Goal: Task Accomplishment & Management: Use online tool/utility

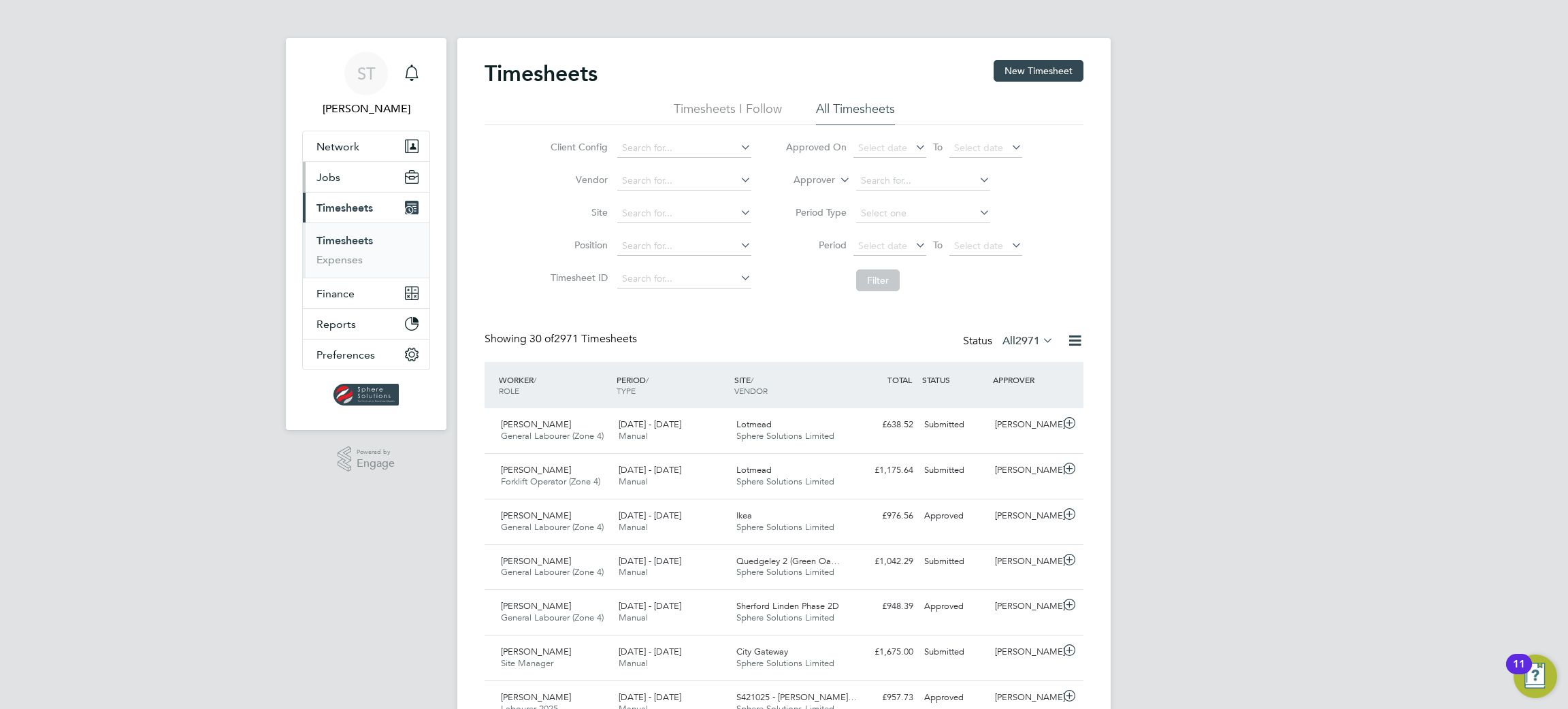
click at [321, 184] on button "Jobs" at bounding box center [366, 177] width 127 height 30
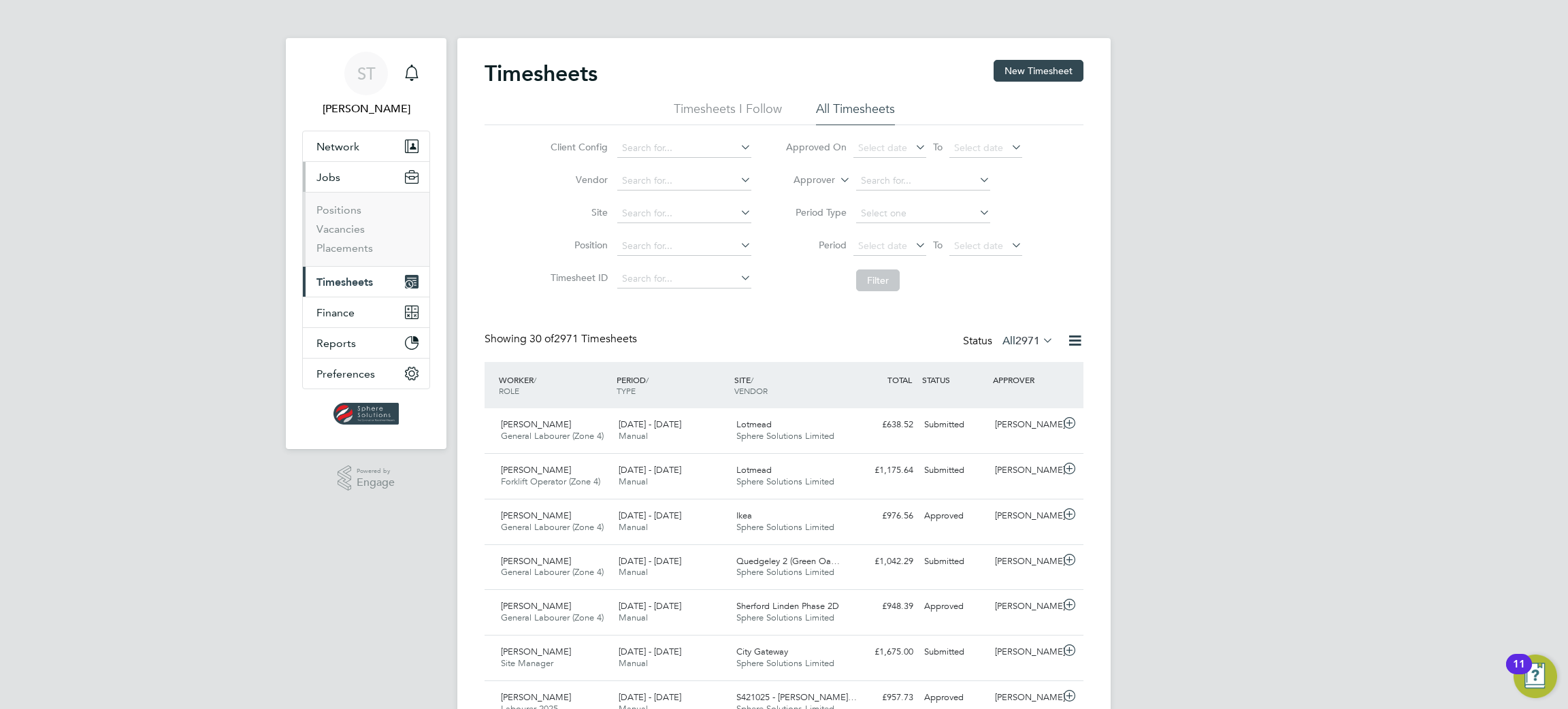
click at [338, 218] on li "Positions" at bounding box center [367, 213] width 102 height 19
click at [338, 229] on link "Vacancies" at bounding box center [340, 229] width 48 height 13
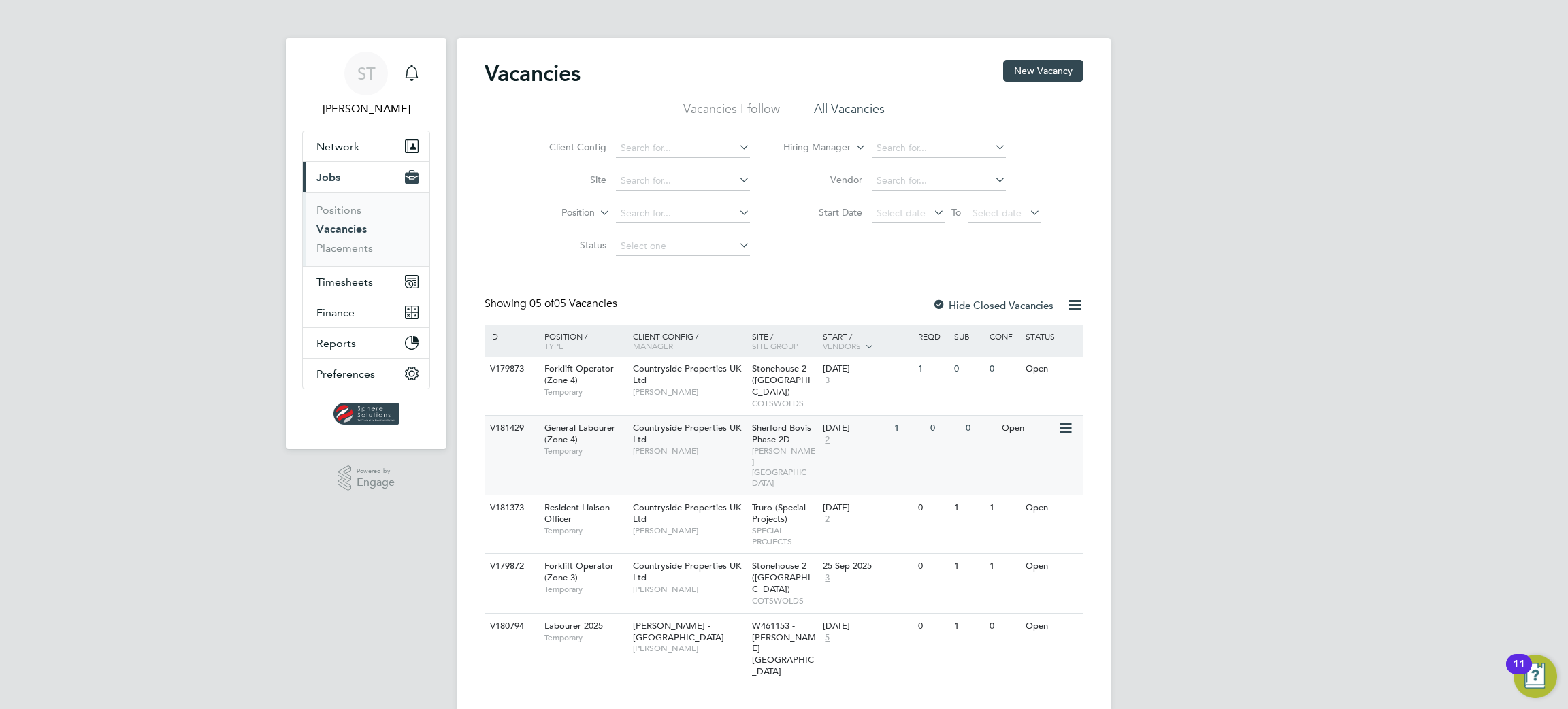
click at [790, 430] on div "Sherford Bovis Phase 2D [PERSON_NAME][GEOGRAPHIC_DATA]" at bounding box center [784, 455] width 71 height 79
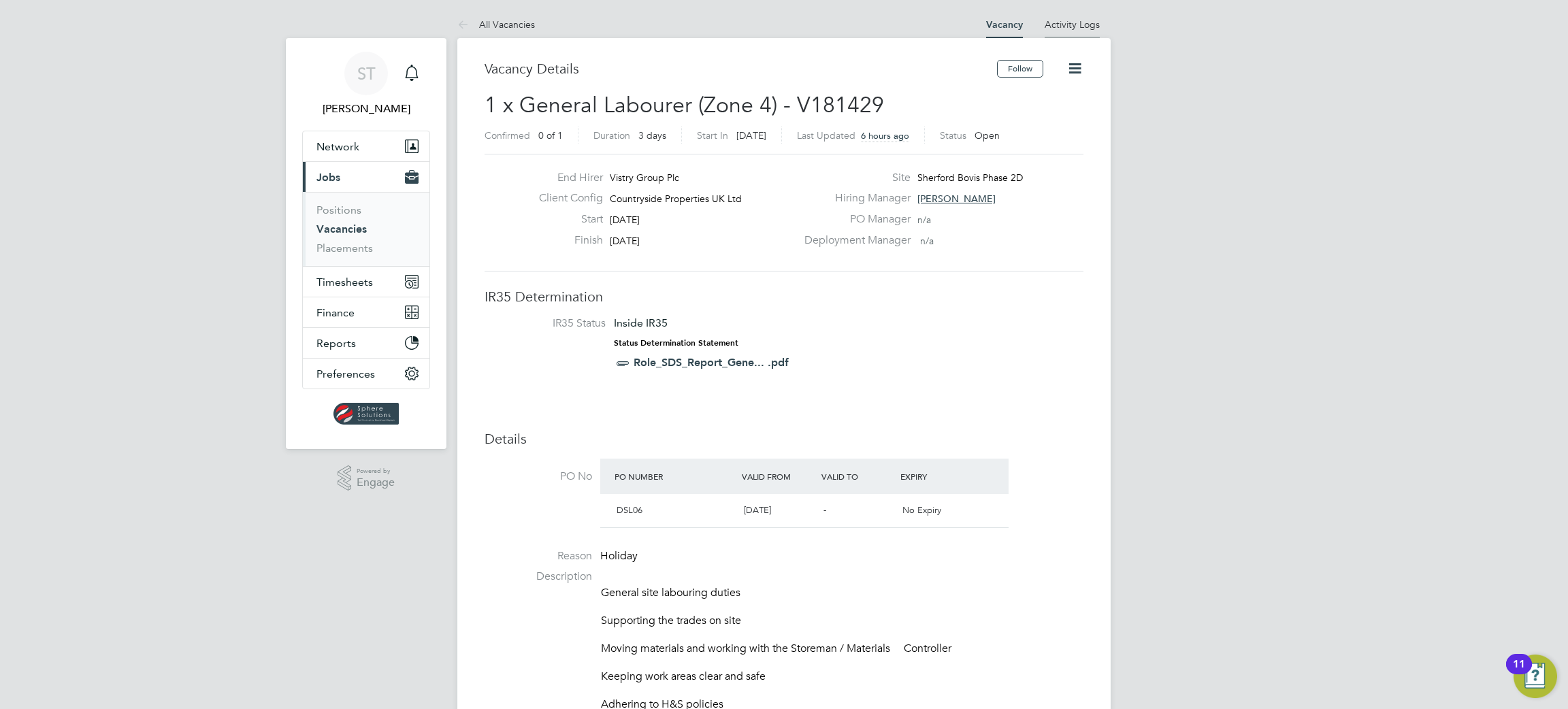
click at [1072, 16] on li "Activity Logs" at bounding box center [1072, 24] width 55 height 27
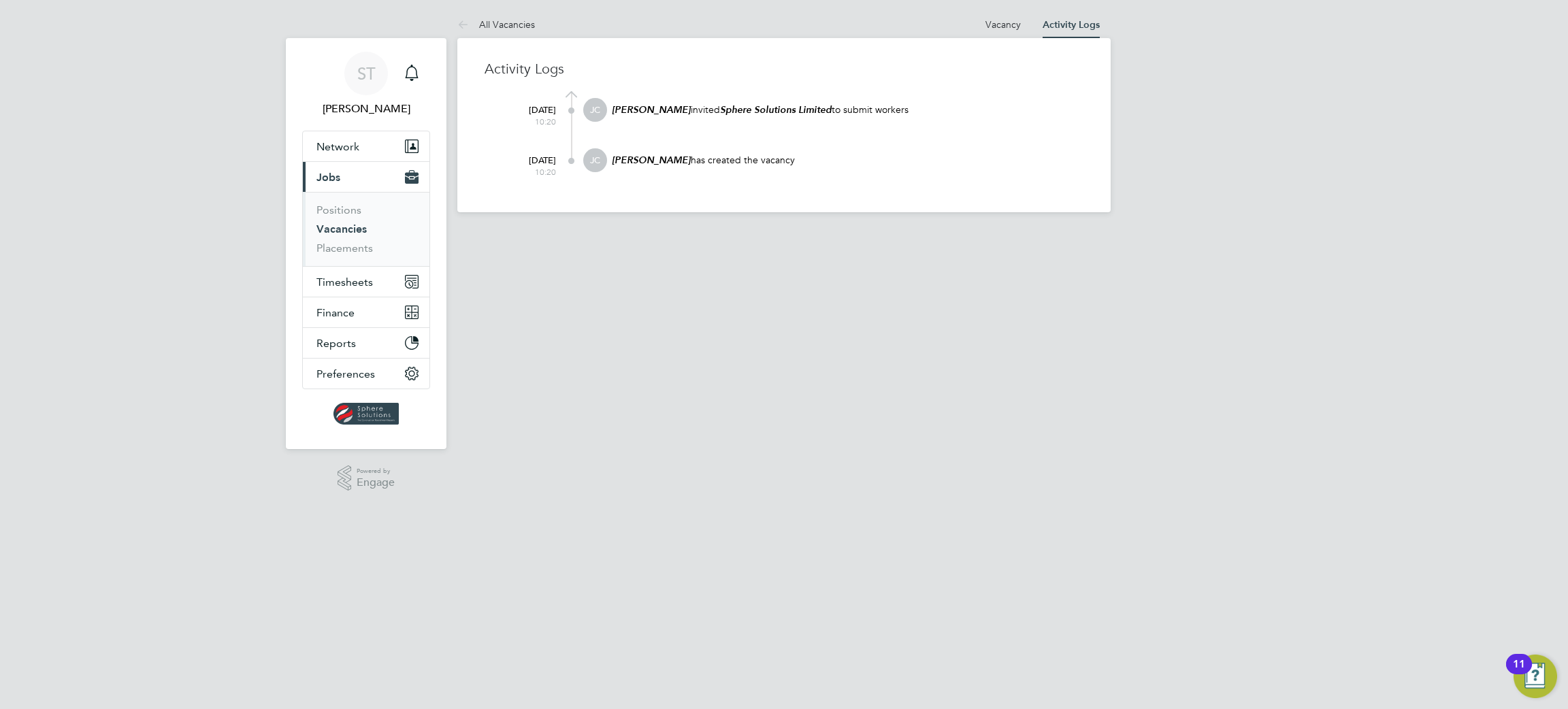
click at [303, 162] on button "Current page: Jobs" at bounding box center [366, 177] width 127 height 30
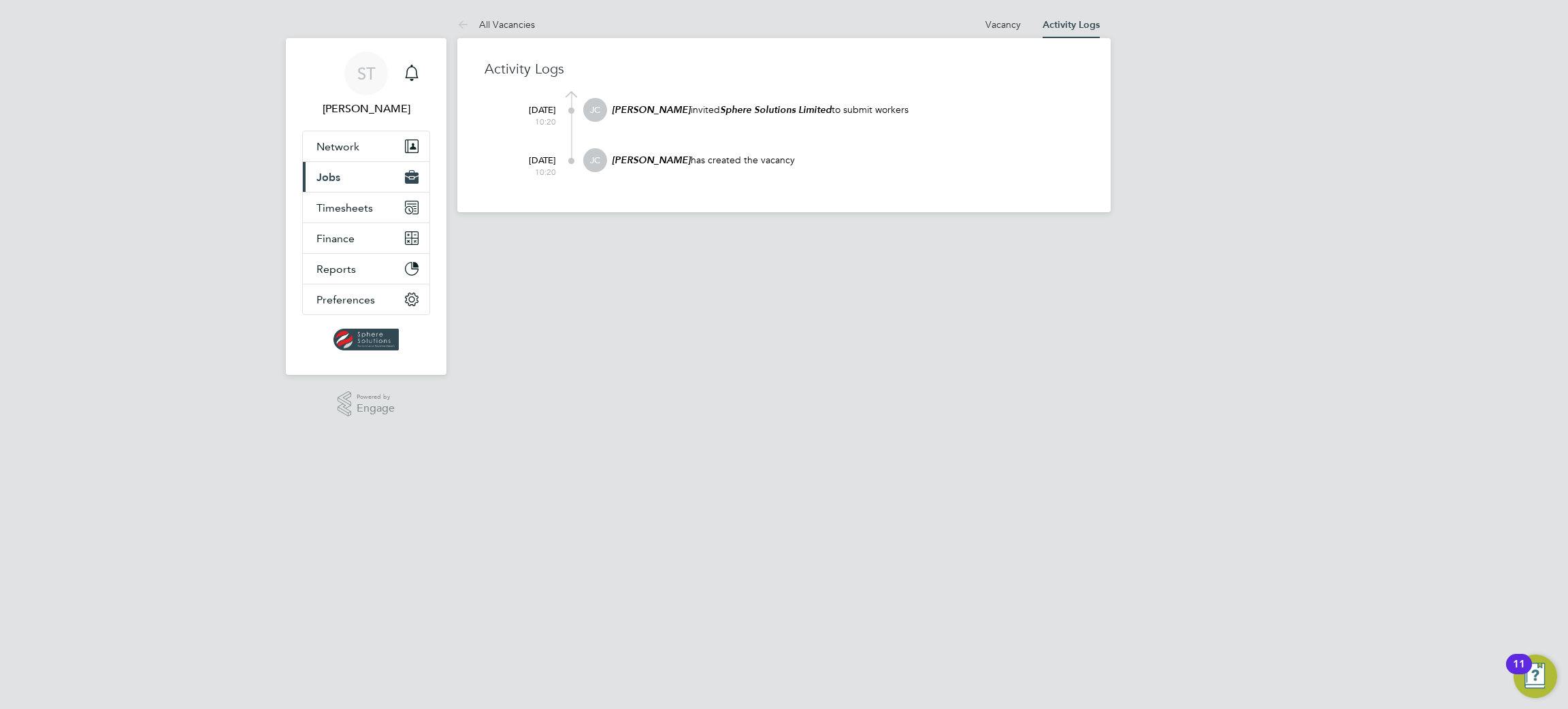
click at [303, 162] on button "Current page: Jobs" at bounding box center [366, 177] width 127 height 30
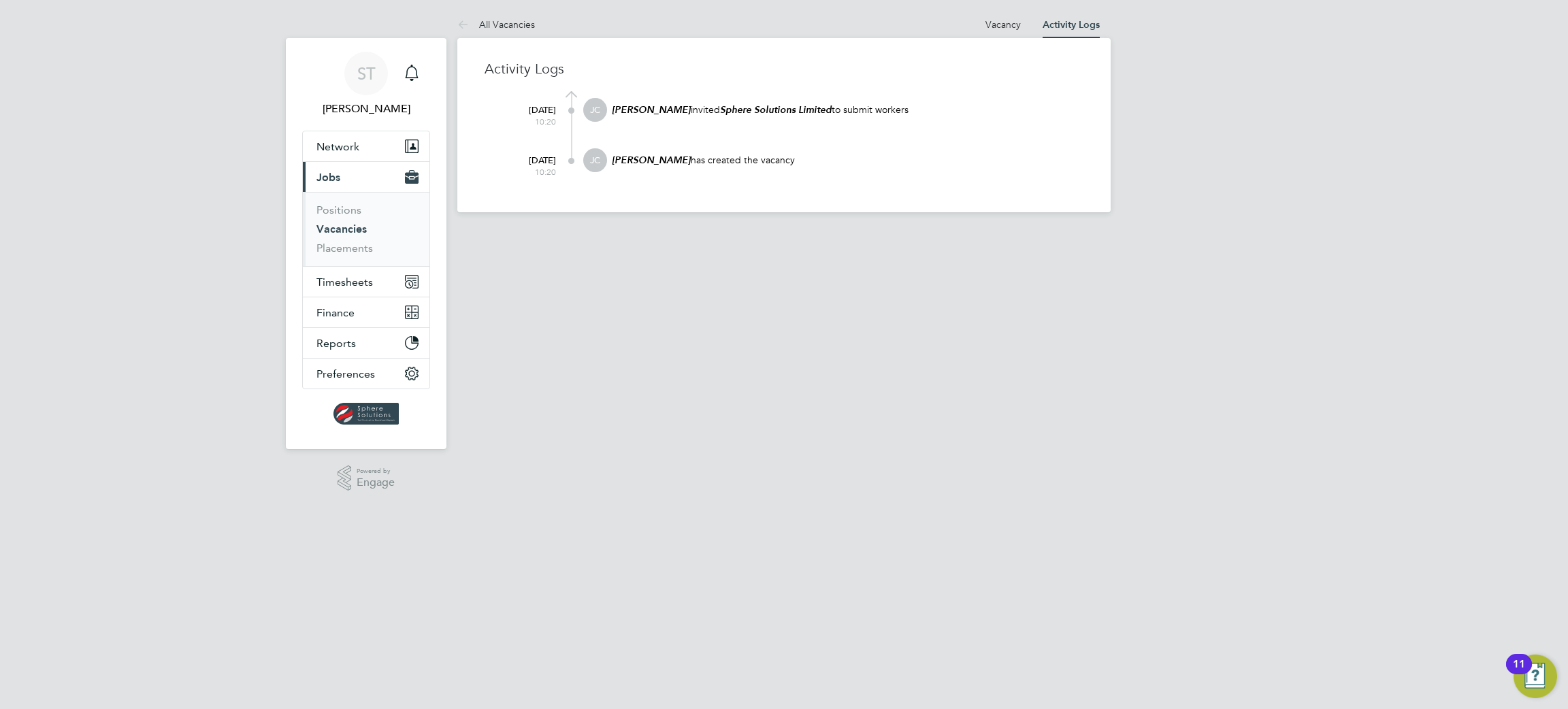
click at [966, 234] on html "ST [PERSON_NAME] Notifications Applications: Network Team Members Businesses Si…" at bounding box center [784, 117] width 1568 height 234
